Goal: Find specific page/section: Find specific page/section

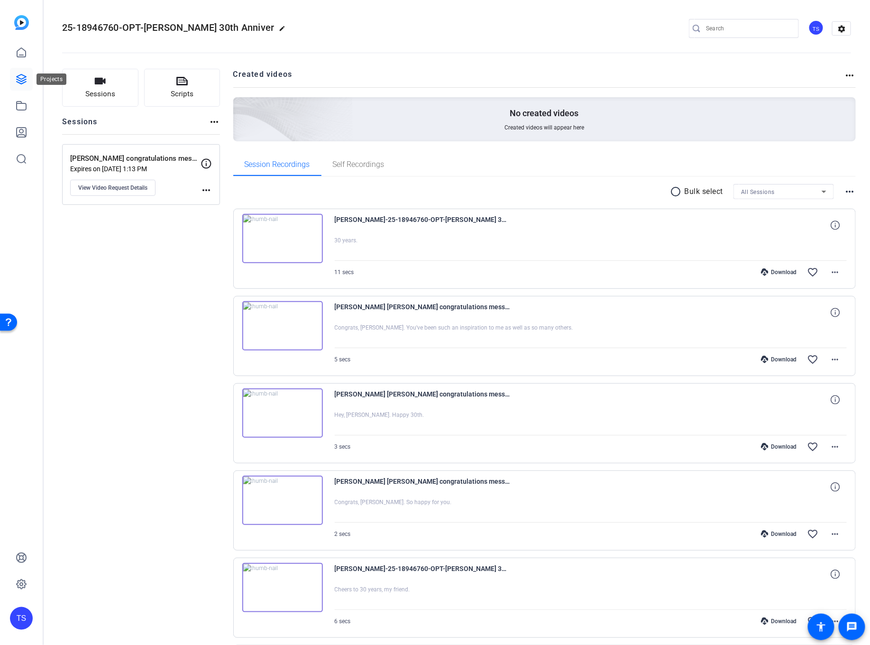
click at [21, 75] on icon at bounding box center [21, 79] width 11 height 11
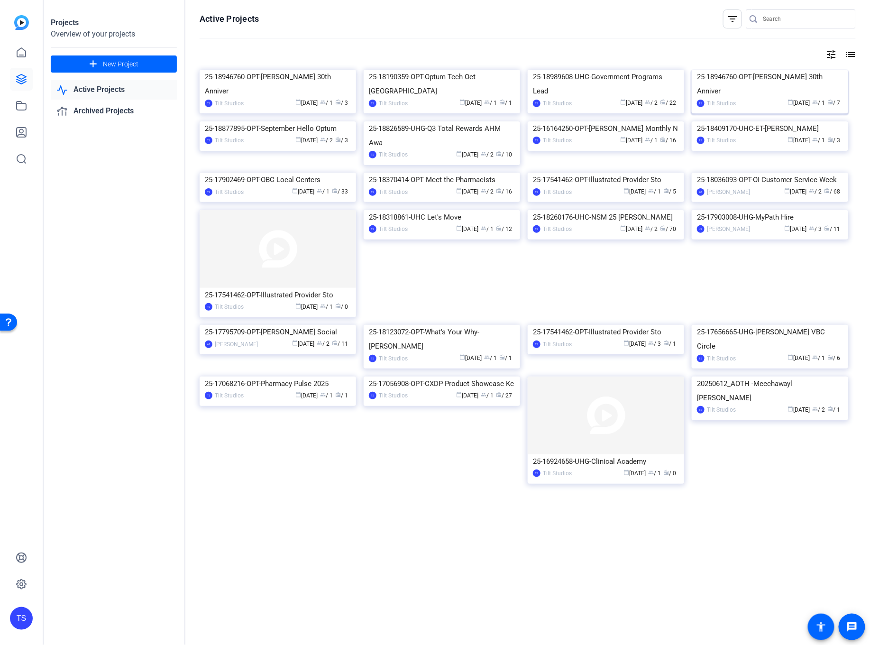
click at [777, 70] on img at bounding box center [770, 70] width 156 height 0
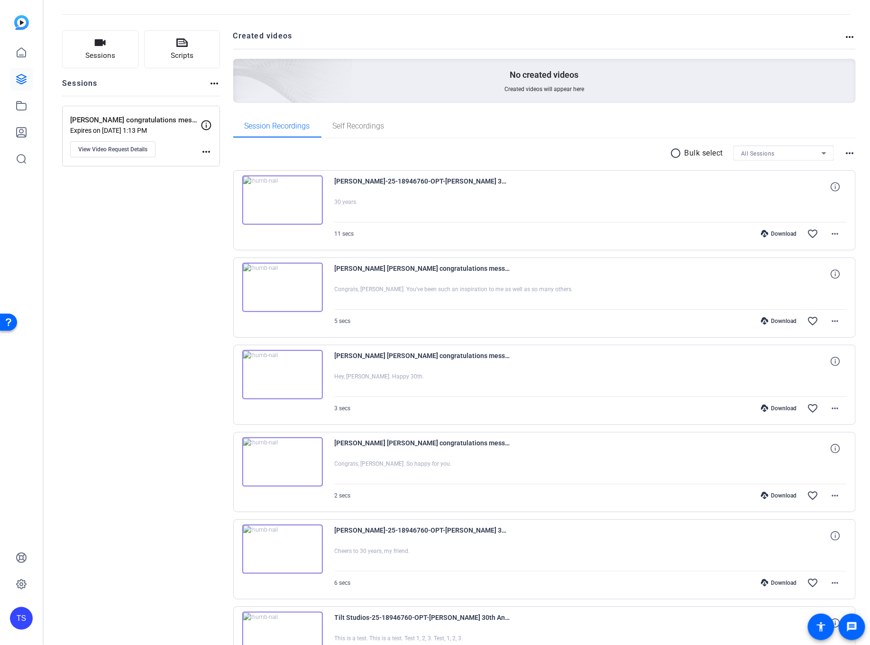
scroll to position [39, 0]
click at [282, 203] on img at bounding box center [282, 199] width 81 height 49
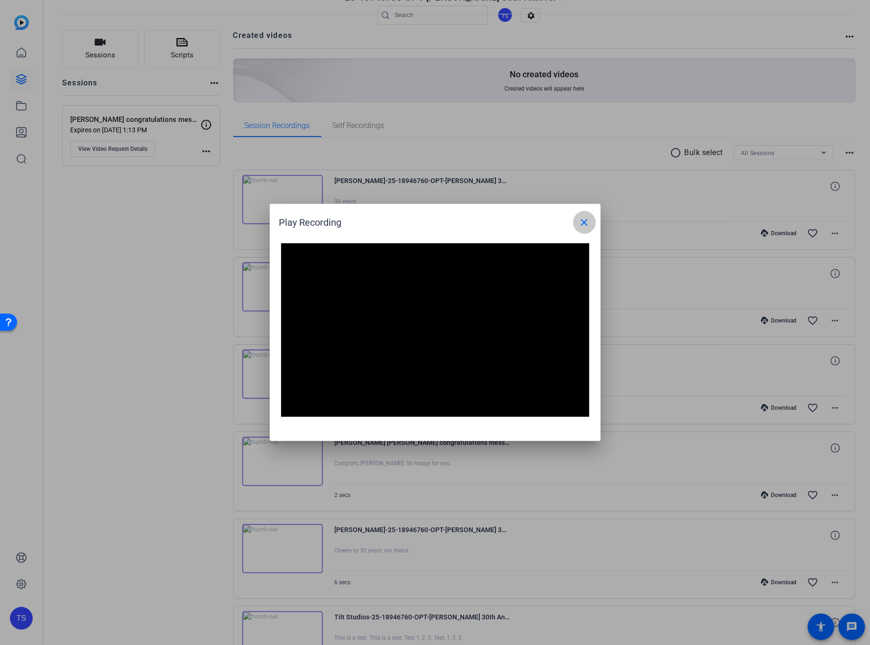
click at [591, 221] on span at bounding box center [584, 222] width 23 height 23
